Goal: Find specific page/section

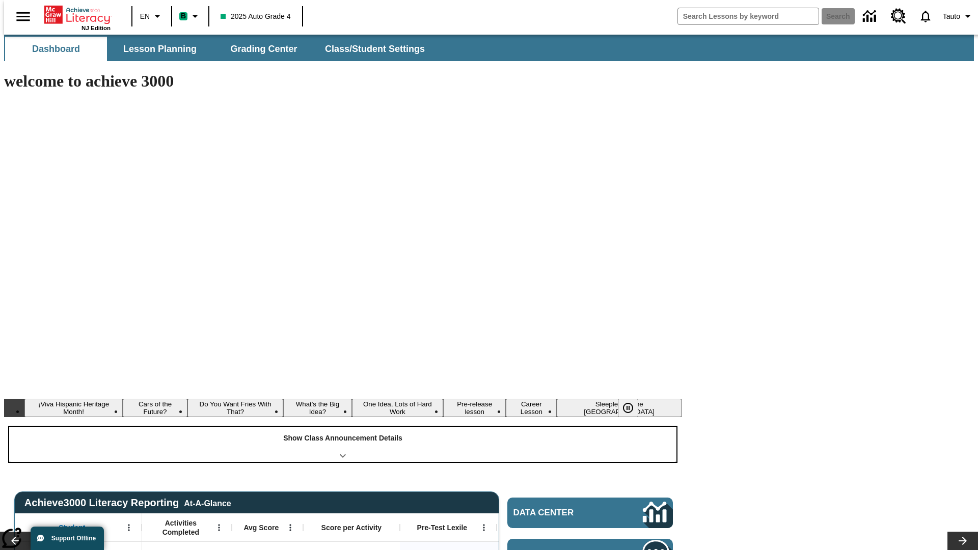
click at [343, 427] on div "Show Class Announcement Details" at bounding box center [342, 444] width 667 height 35
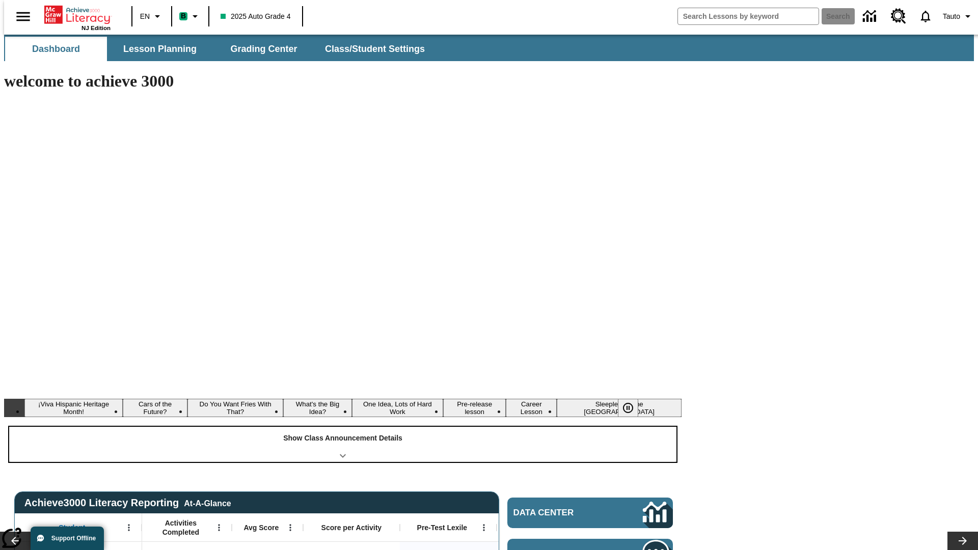
click at [343, 427] on div "Show Class Announcement Details" at bounding box center [342, 444] width 667 height 35
